Goal: Complete application form

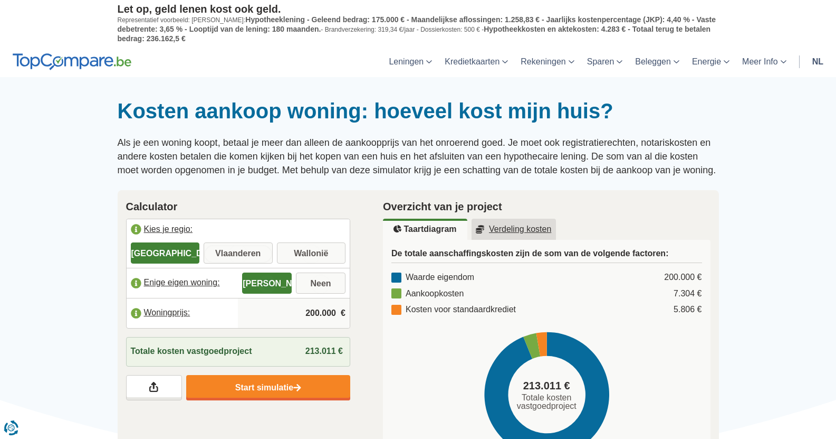
click at [251, 253] on input "Vlaanderen" at bounding box center [238, 253] width 69 height 19
radio input "true"
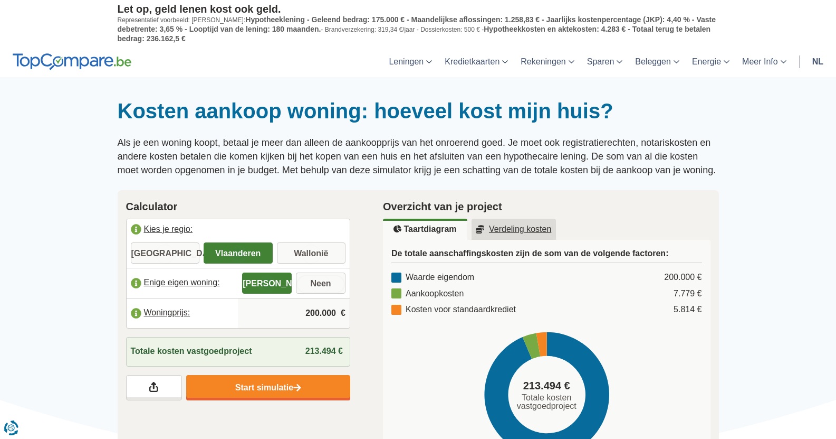
click at [319, 282] on input "Neen" at bounding box center [321, 283] width 50 height 19
radio input "true"
click at [326, 316] on input "200.000" at bounding box center [293, 313] width 103 height 28
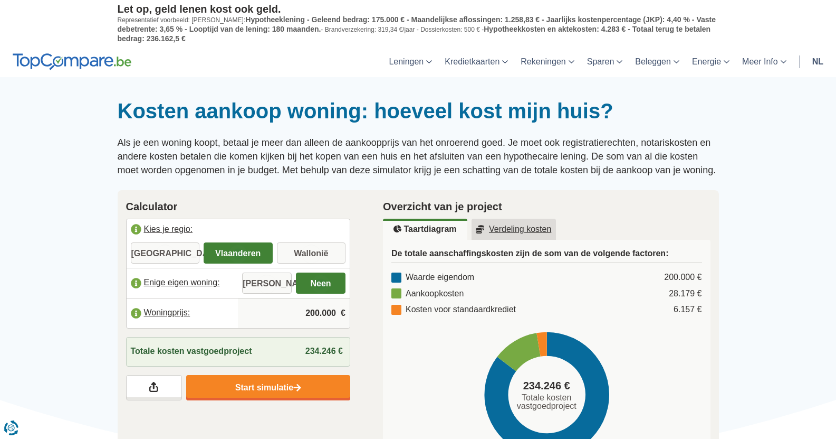
click at [326, 316] on input "200.000" at bounding box center [293, 313] width 103 height 28
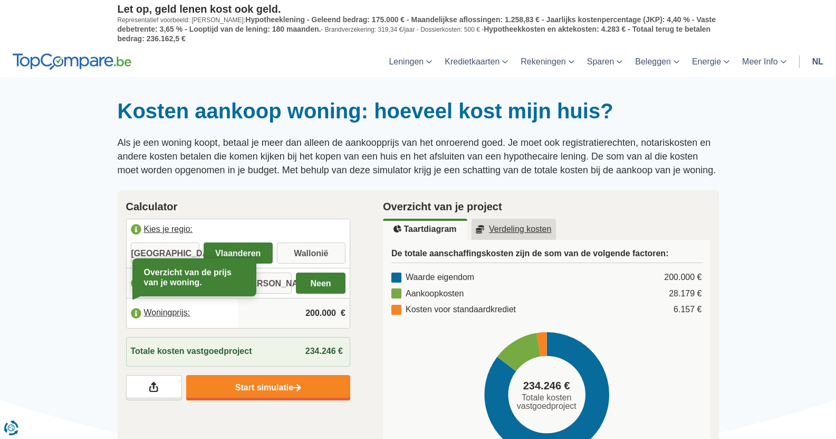
click at [161, 309] on label "Woningprijs:" at bounding box center [183, 312] width 112 height 23
click at [329, 317] on input "200.000" at bounding box center [293, 313] width 103 height 28
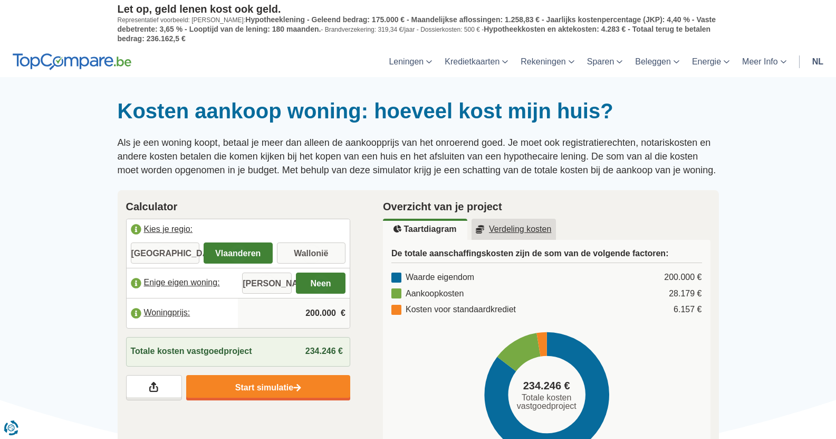
click at [329, 317] on input "200.000" at bounding box center [293, 313] width 103 height 28
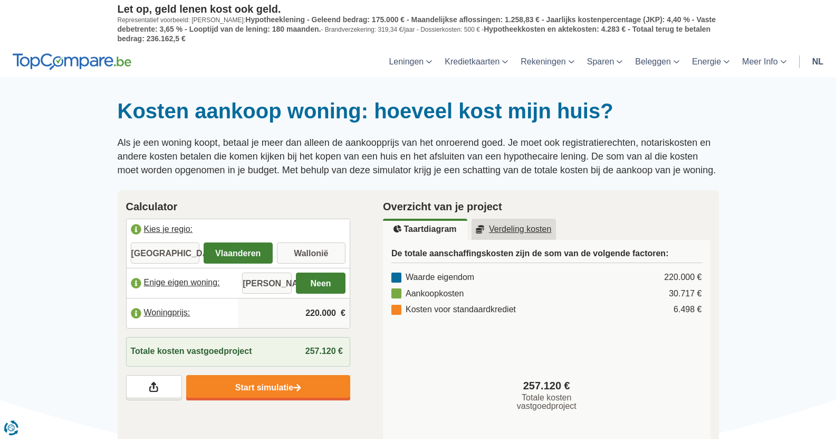
type input "220.000"
